Goal: Information Seeking & Learning: Learn about a topic

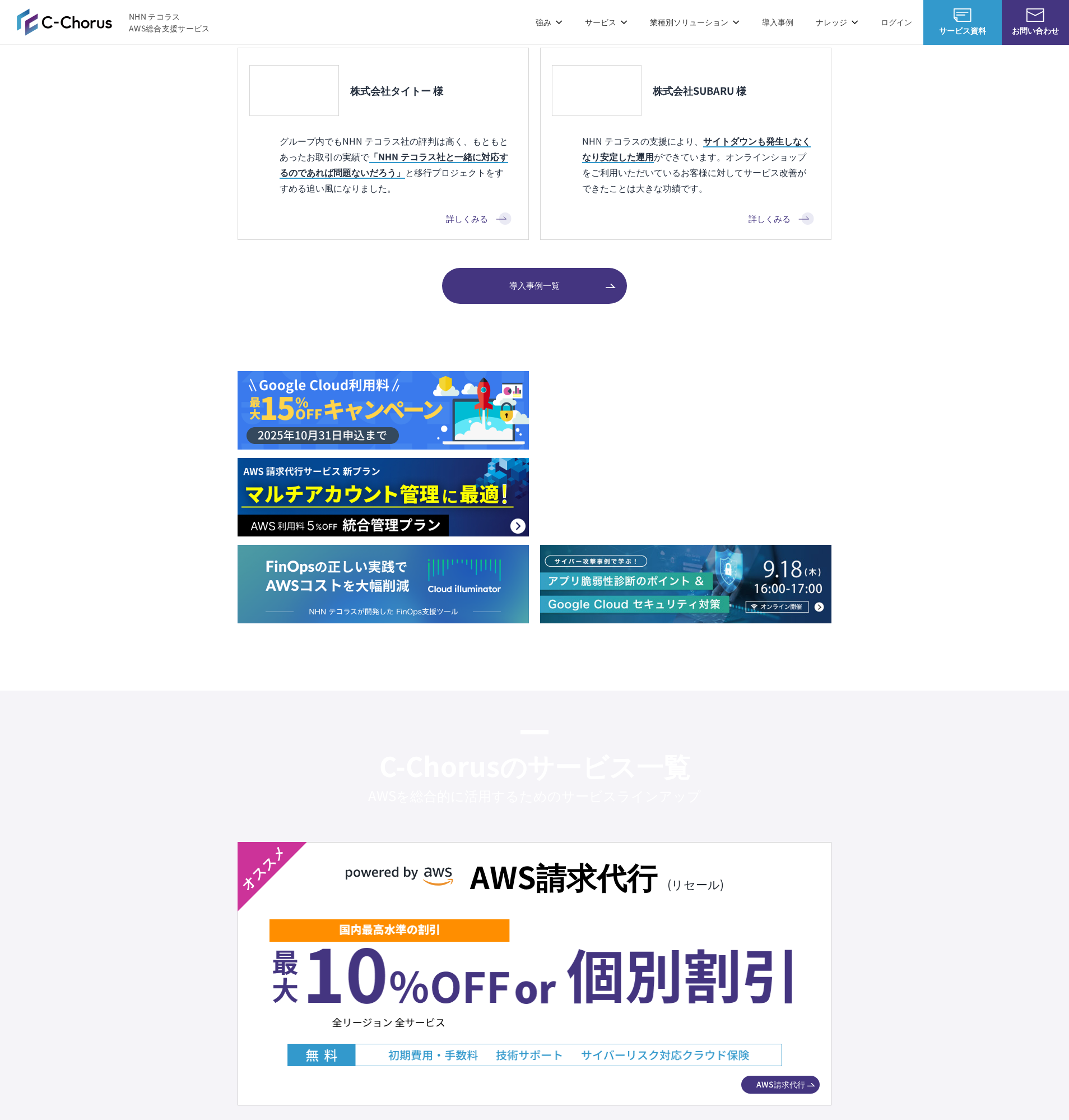
scroll to position [1595, 0]
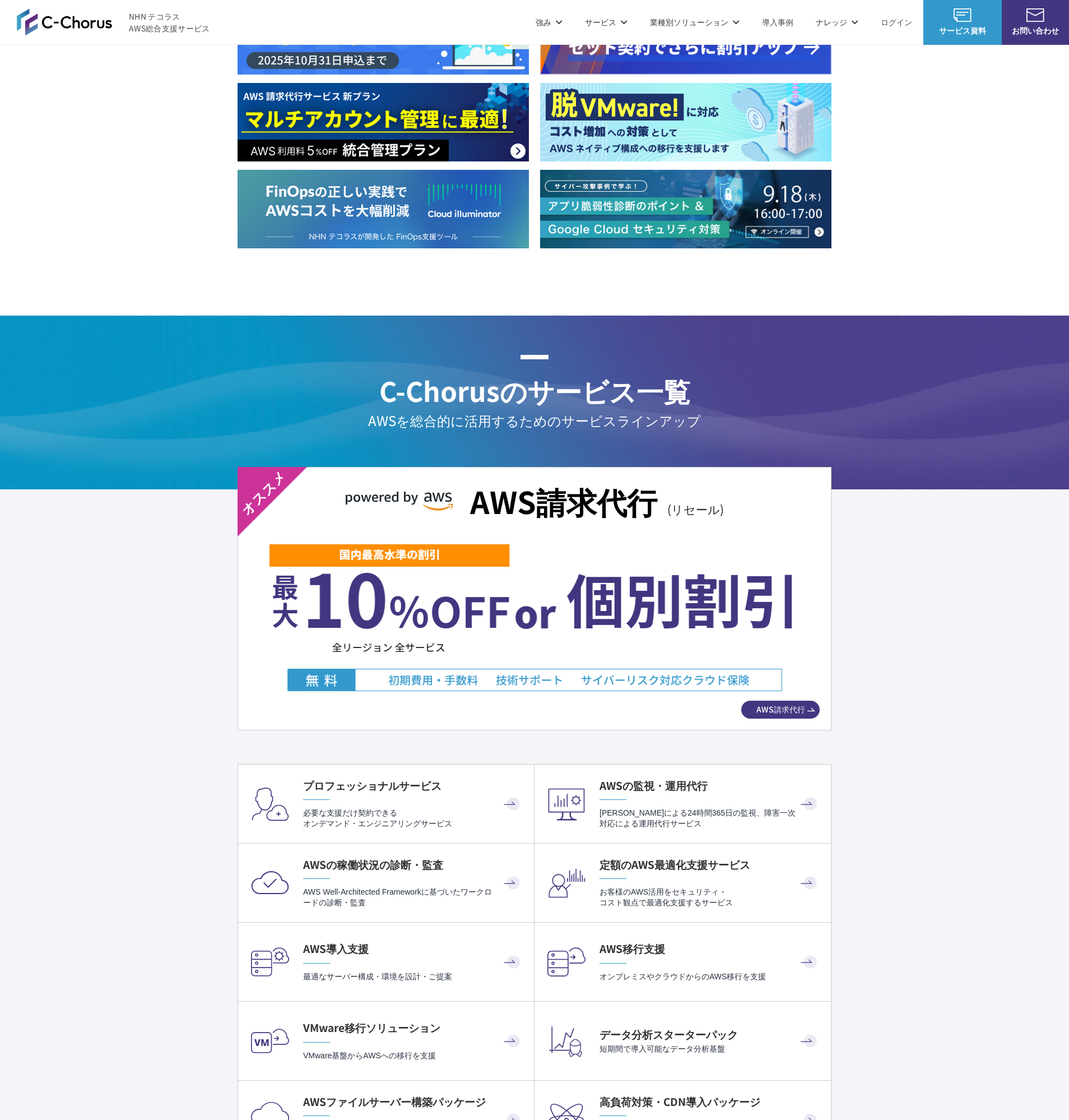
click at [536, 564] on img at bounding box center [534, 617] width 531 height 148
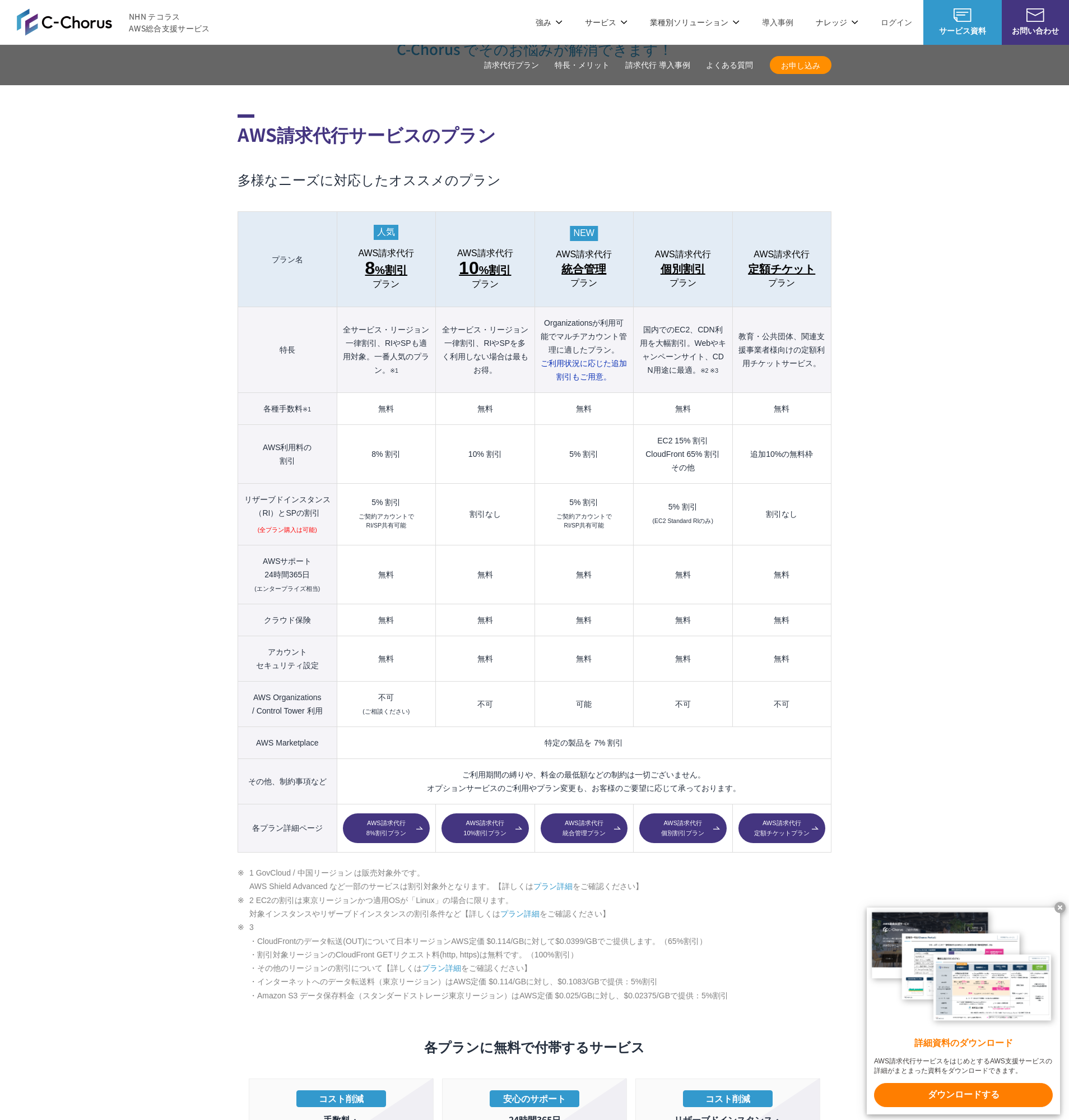
scroll to position [1098, 0]
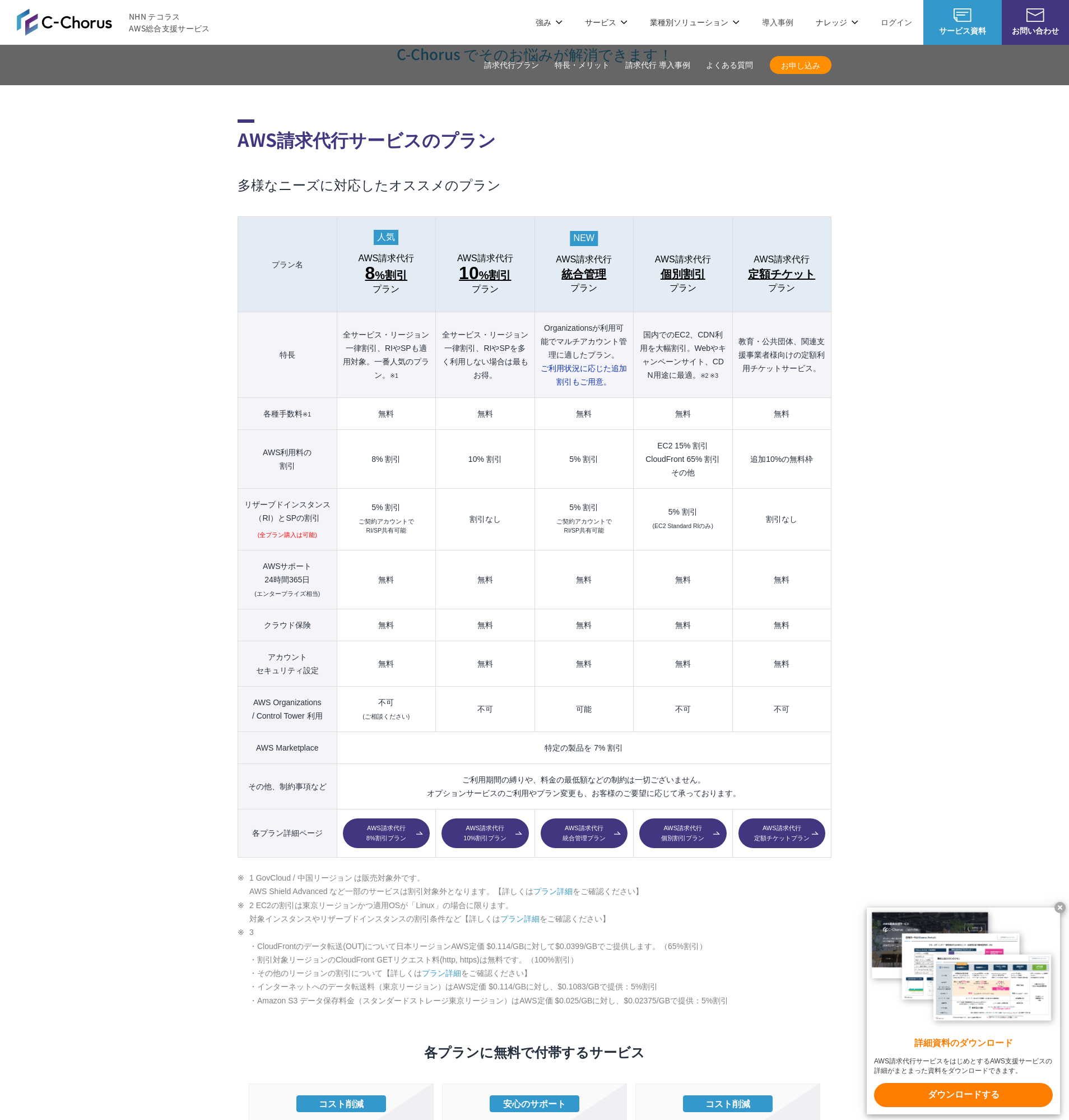
click at [484, 315] on th "全サービス・リージョン一律割引、RIやSPを多く利用しない場合は最もお得。" at bounding box center [485, 355] width 98 height 86
drag, startPoint x: 461, startPoint y: 687, endPoint x: 513, endPoint y: 687, distance: 52.0
click at [513, 687] on td "不可" at bounding box center [485, 708] width 98 height 46
click at [413, 551] on td "無料" at bounding box center [386, 578] width 98 height 59
click at [176, 307] on section "AWS請求代行サービスのプラン 多様なニーズに対応したオススメのプラン プラン名 AWS請求代行 8 %割引 プラン AWS請求代行 10 %割引 プラン A…" at bounding box center [534, 1001] width 1069 height 1942
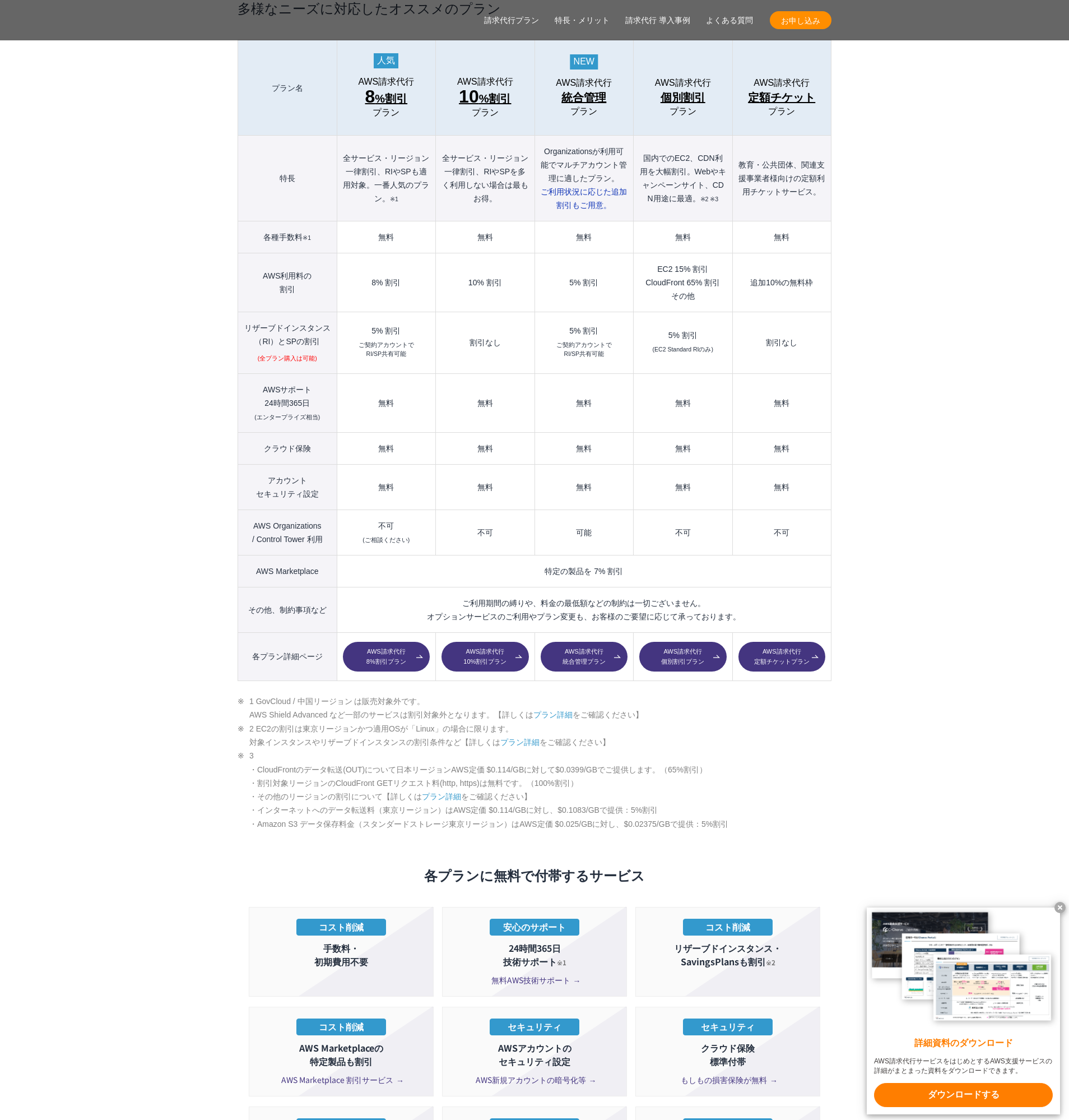
scroll to position [1275, 0]
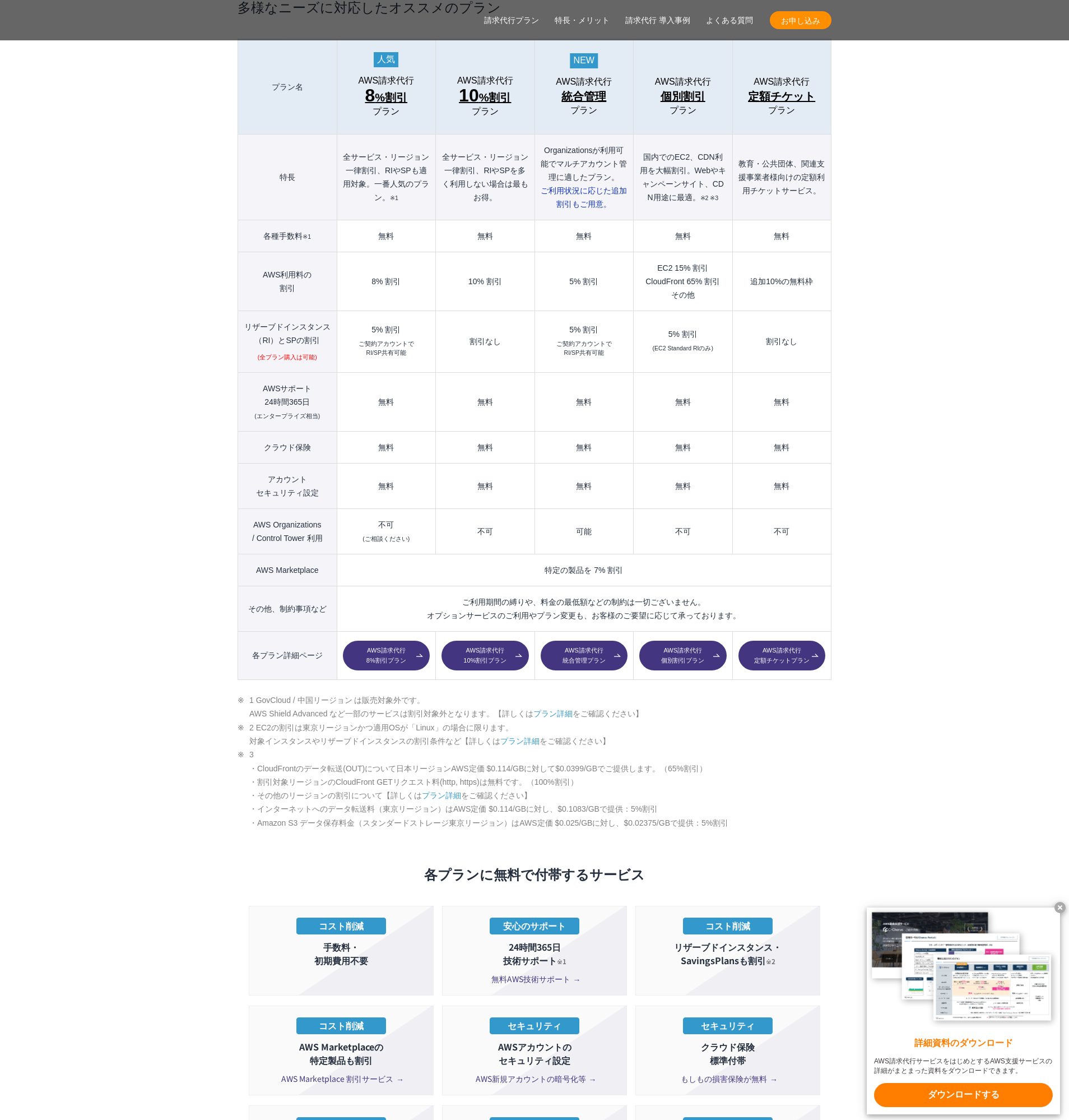
click at [153, 714] on section "AWS請求代行サービスのプラン 多様なニーズに対応したオススメのプラン プラン名 AWS請求代行 8 %割引 プラン AWS請求代行 10 %割引 プラン A…" at bounding box center [534, 822] width 1069 height 1942
click at [483, 641] on link "AWS請求代行 10%割引プラン" at bounding box center [484, 656] width 87 height 30
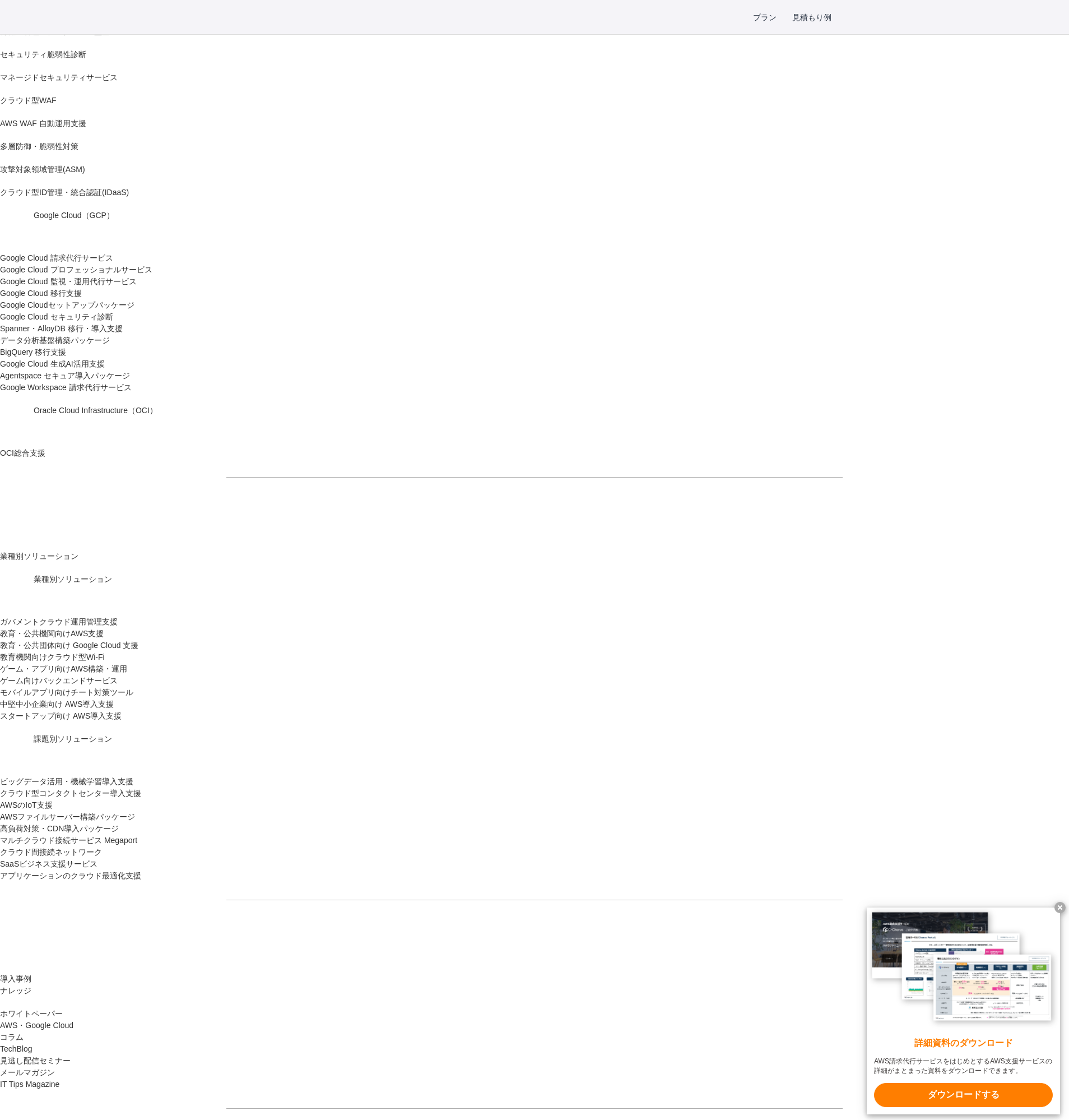
scroll to position [748, 0]
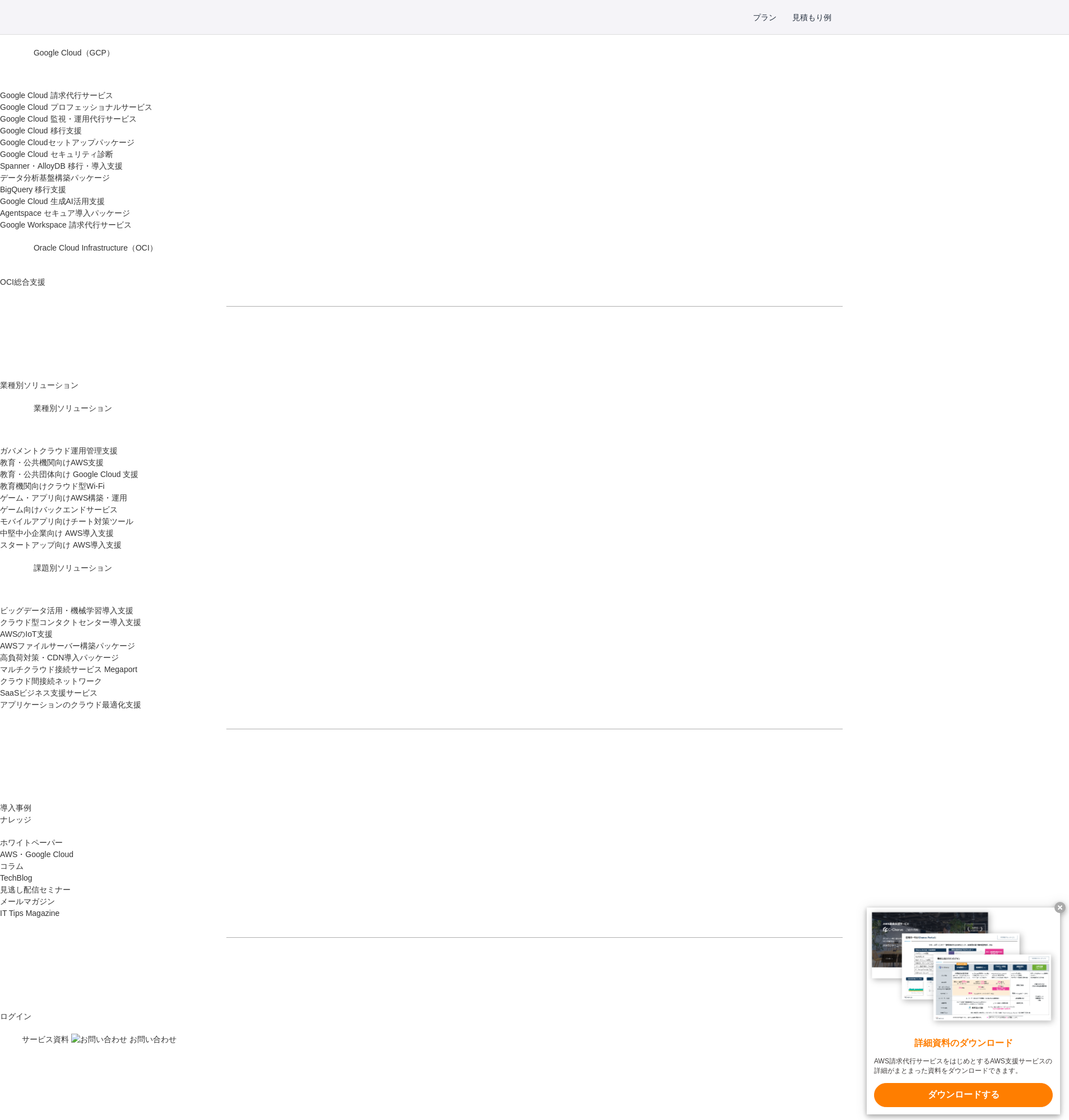
scroll to position [762, 0]
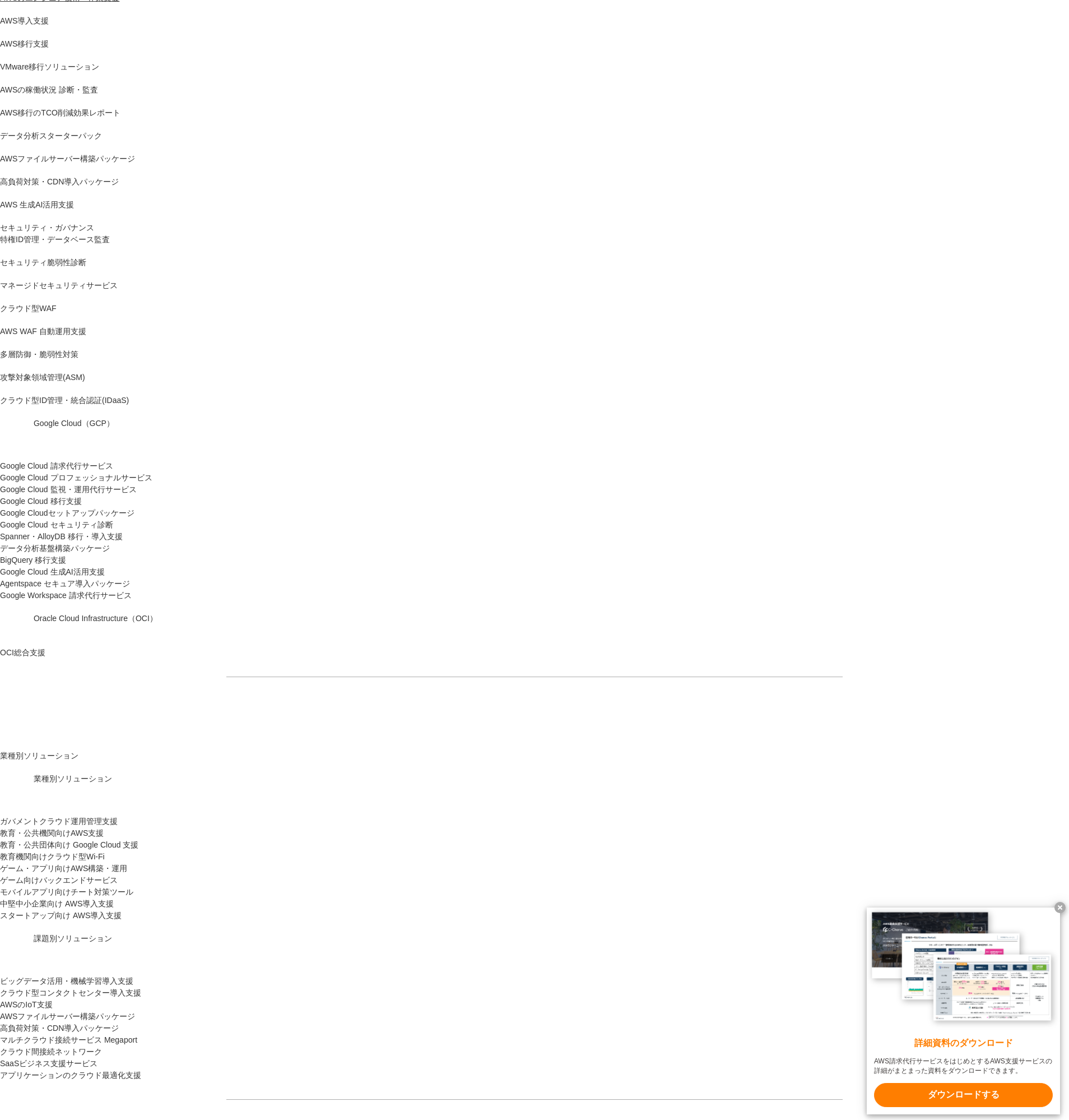
scroll to position [0, 0]
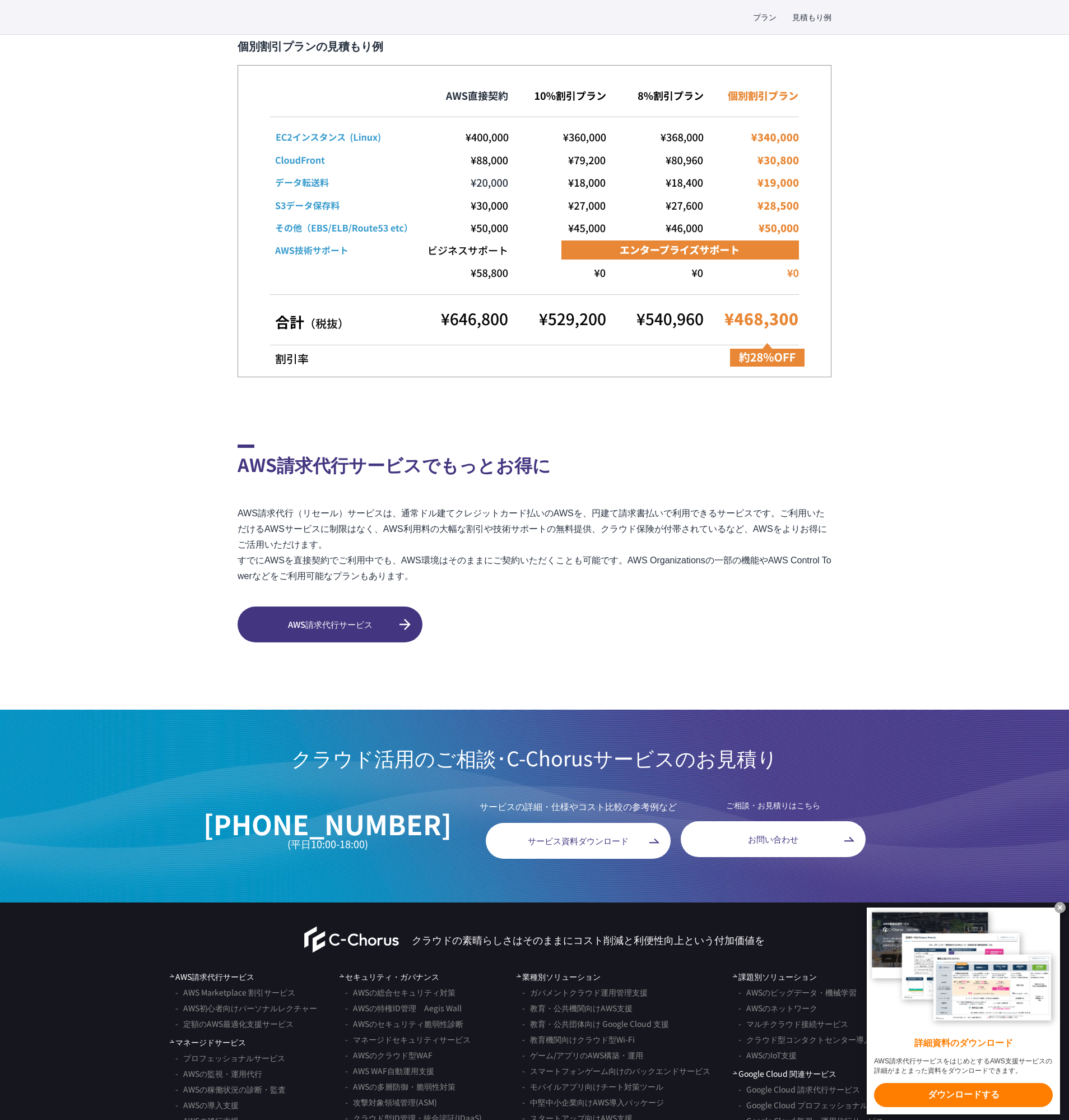
scroll to position [2836, 0]
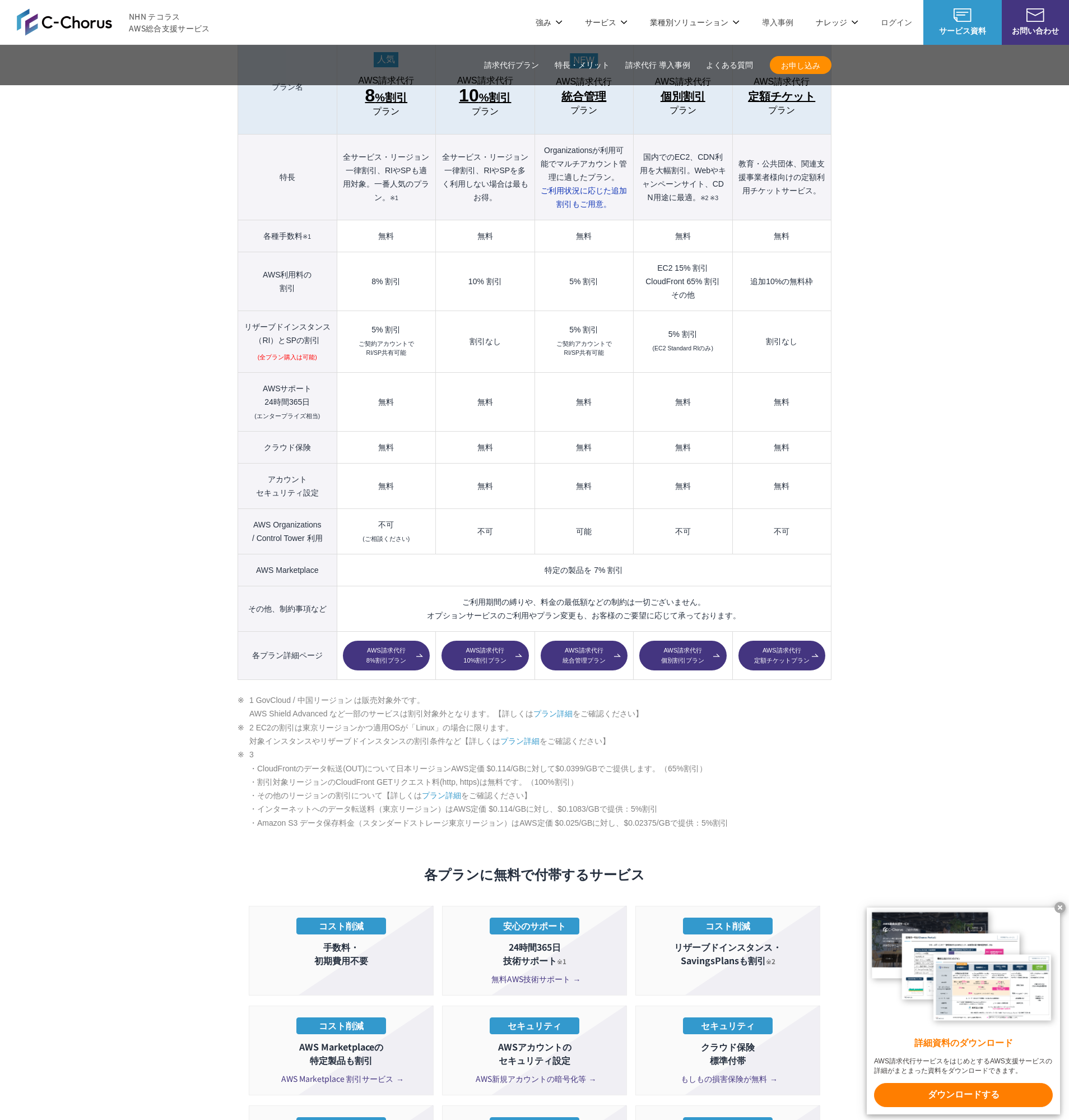
drag, startPoint x: 255, startPoint y: 515, endPoint x: 309, endPoint y: 513, distance: 54.0
click at [309, 513] on th "AWS Organizations / Control Tower 利用" at bounding box center [287, 531] width 99 height 46
click at [78, 720] on section "AWS請求代行サービスのプラン 多様なニーズに対応したオススメのプラン プラン名 AWS請求代行 8 %割引 プラン AWS請求代行 10 %割引 プラン A…" at bounding box center [534, 822] width 1069 height 1942
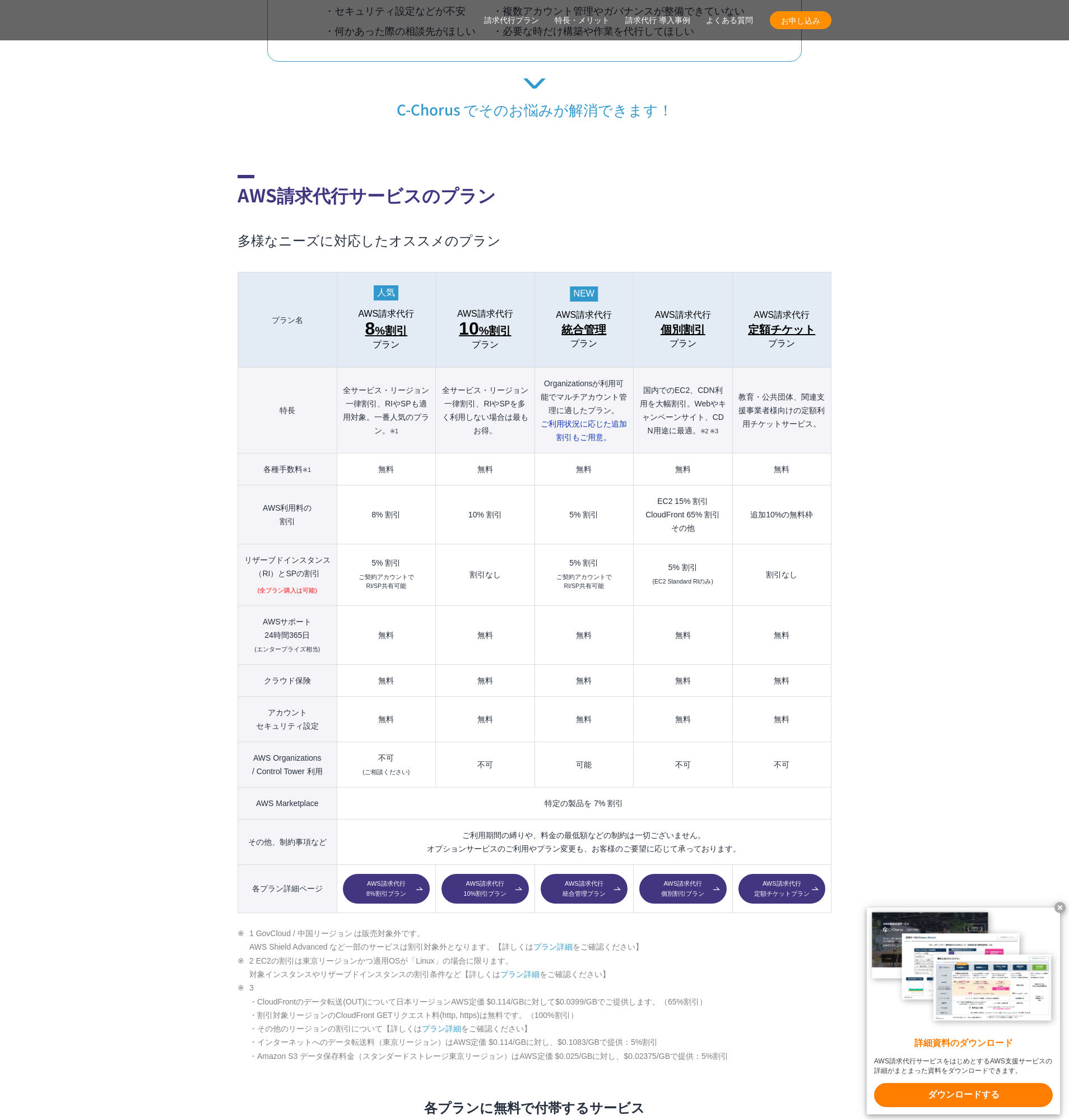
scroll to position [1043, 0]
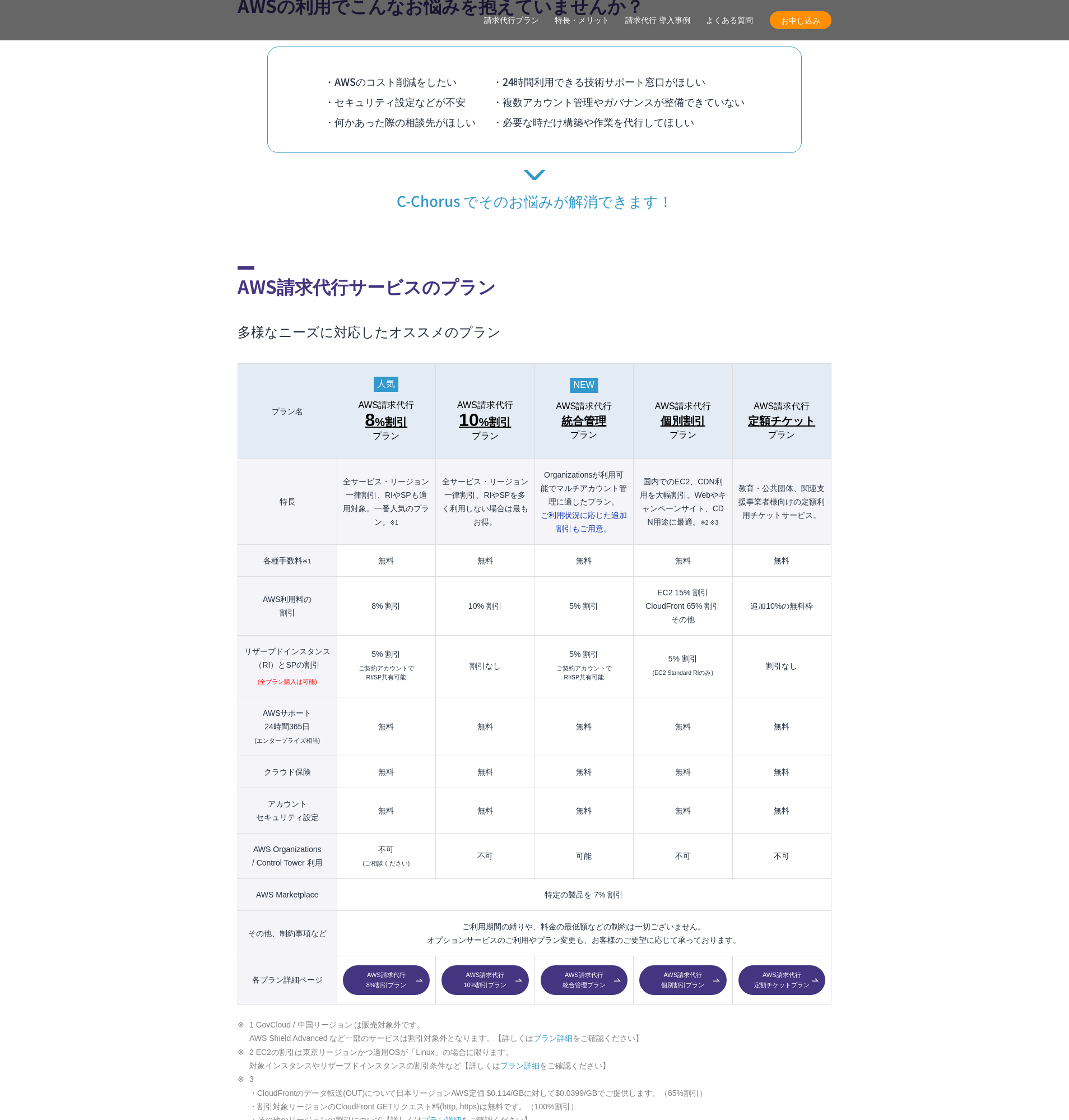
scroll to position [951, 0]
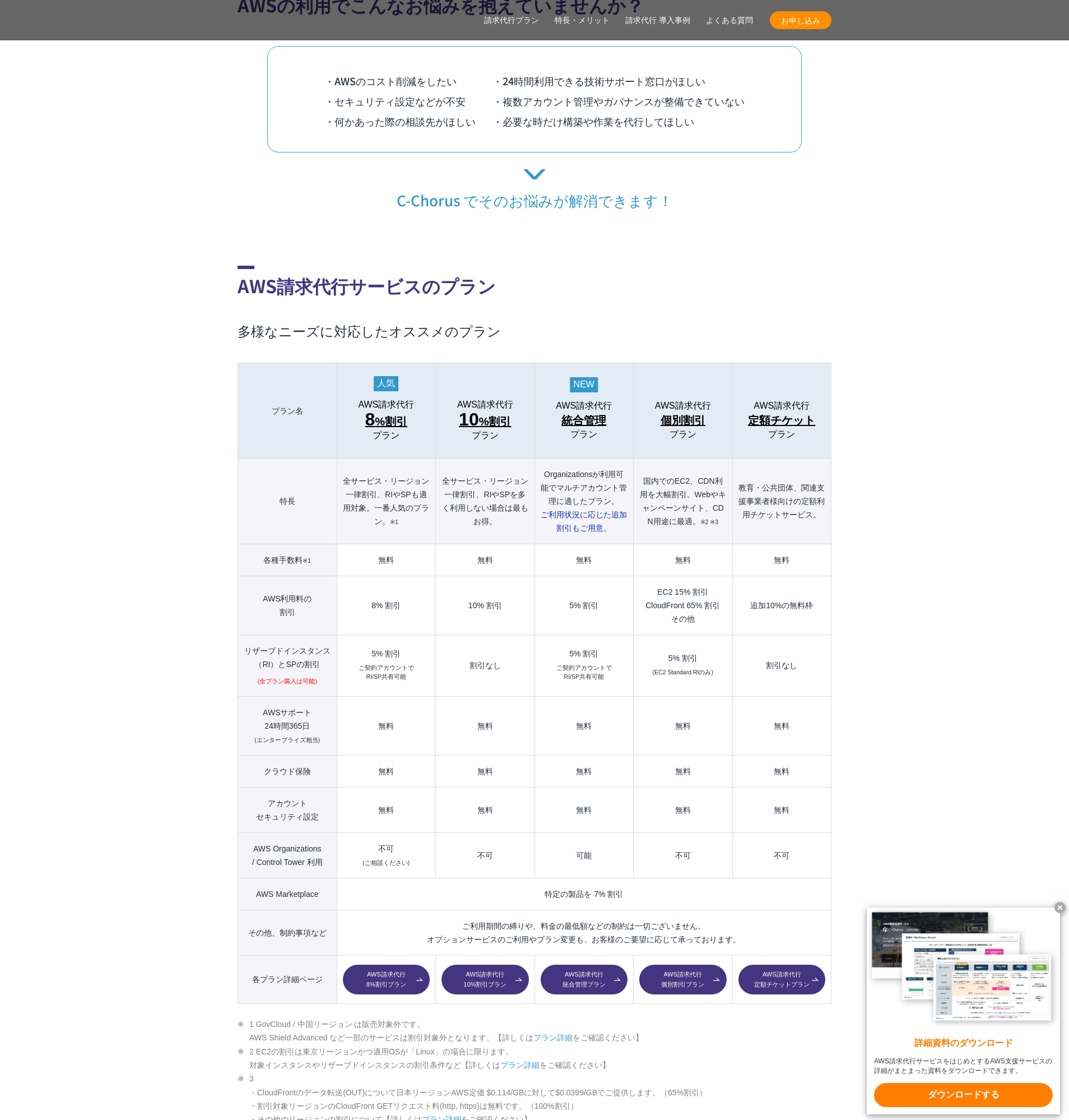
click at [193, 835] on section "AWS請求代行サービスのプラン 多様なニーズに対応したオススメのプラン プラン名 AWS請求代行 8 %割引 プラン AWS請求代行 10 %割引 プラン A…" at bounding box center [534, 1107] width 1069 height 1863
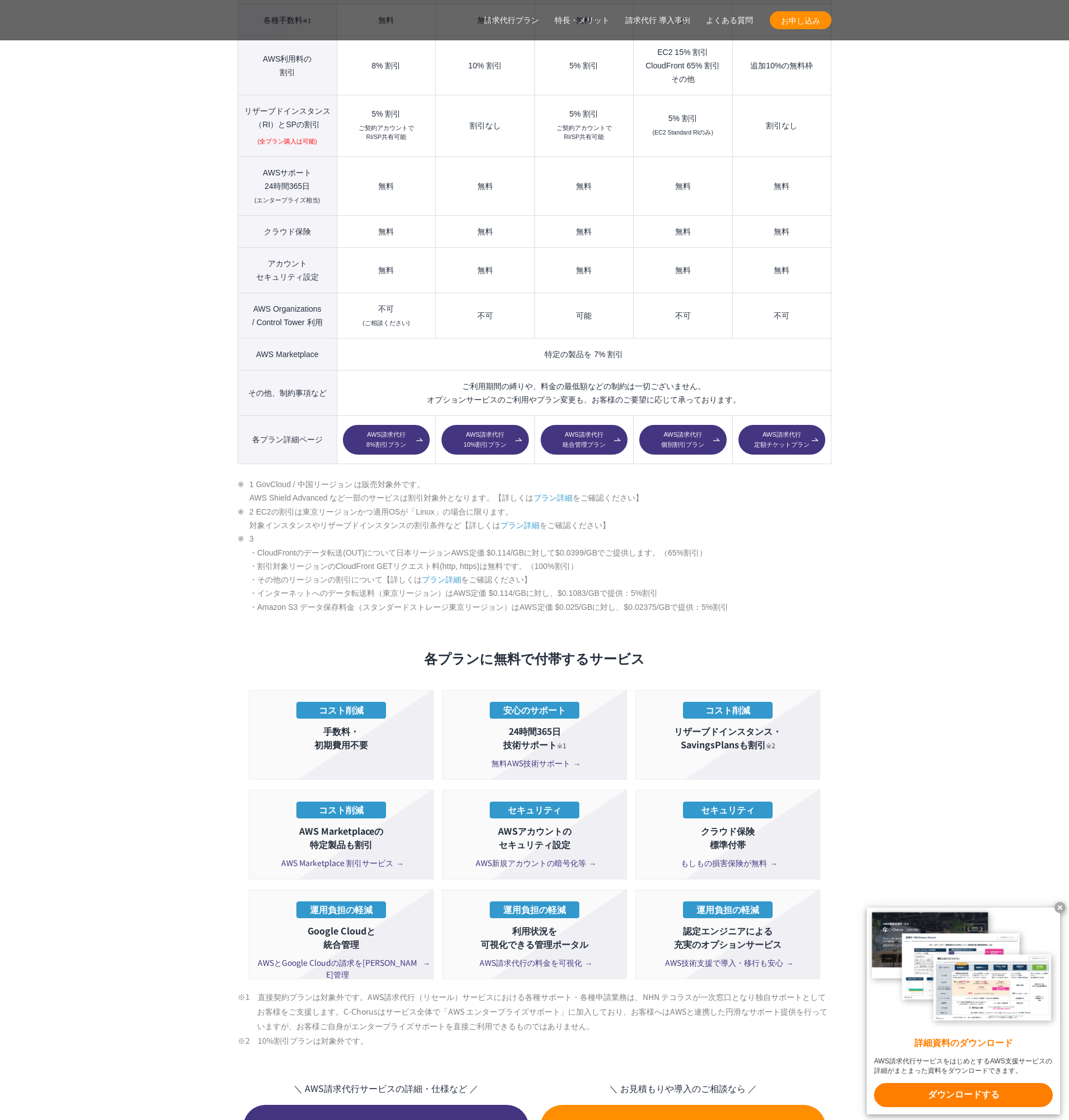
scroll to position [1813, 0]
